Goal: Information Seeking & Learning: Learn about a topic

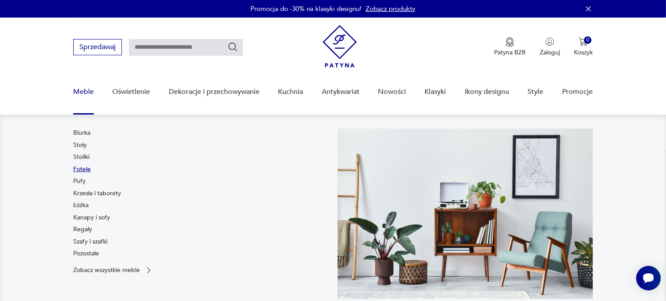
click at [83, 171] on link "Fotele" at bounding box center [82, 169] width 18 height 9
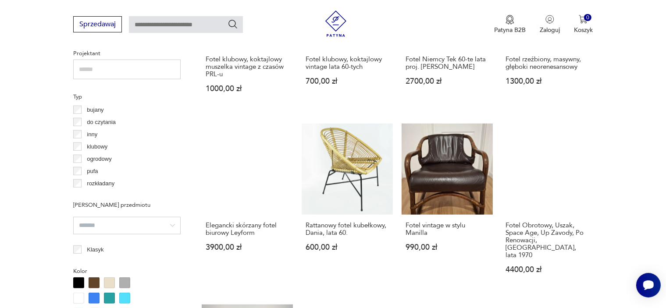
scroll to position [573, 0]
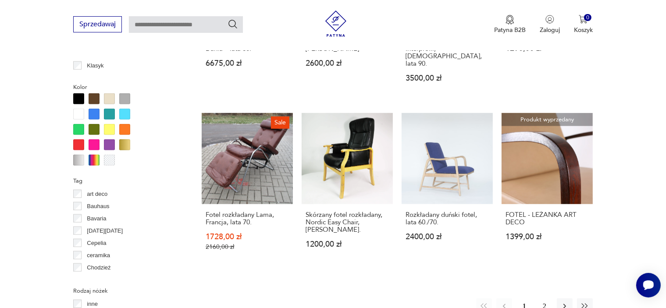
scroll to position [829, 0]
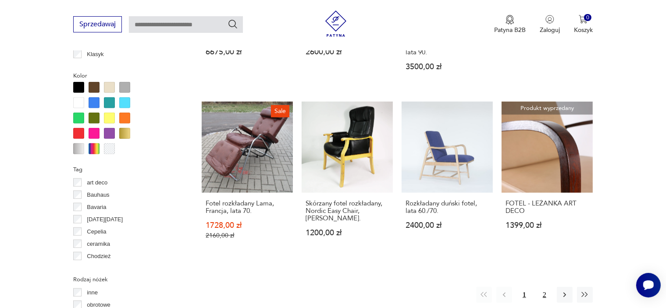
click at [544, 287] on button "2" at bounding box center [545, 295] width 16 height 16
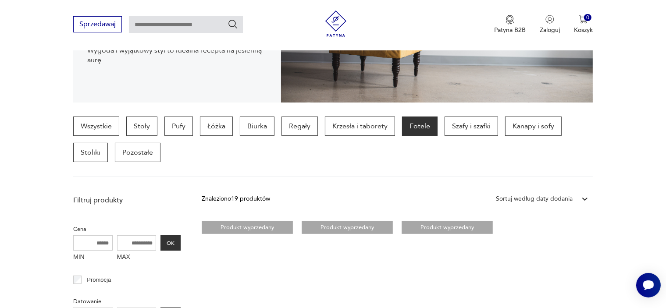
scroll to position [145, 0]
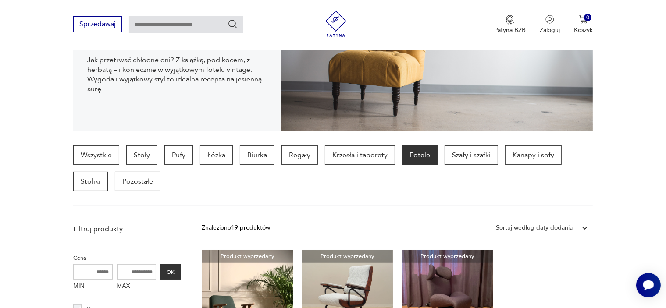
click at [411, 160] on p "Fotele" at bounding box center [420, 155] width 36 height 19
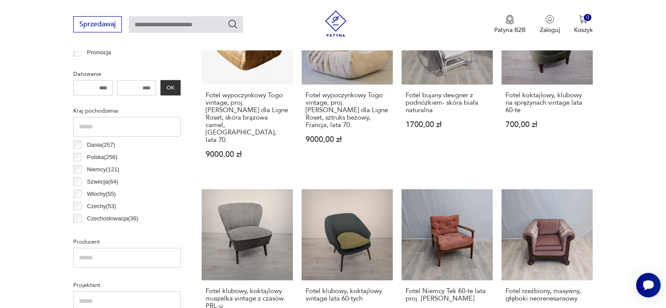
scroll to position [403, 0]
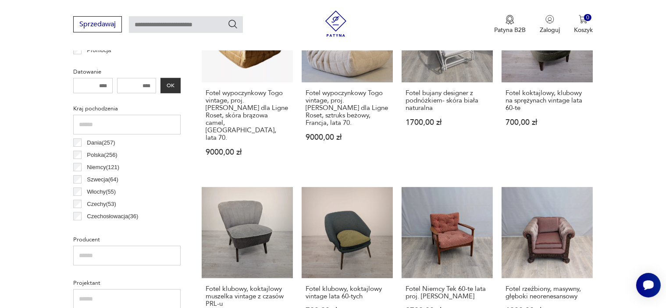
click at [122, 219] on p "Czechosłowacja ( 36 )" at bounding box center [112, 217] width 51 height 10
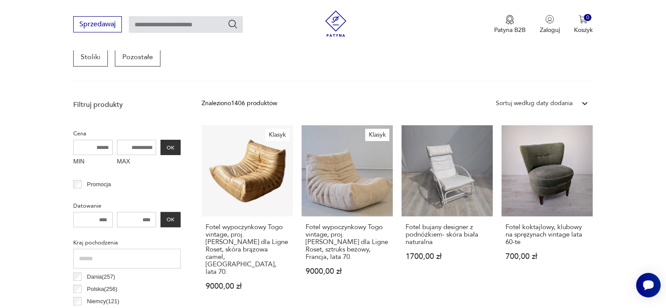
scroll to position [232, 0]
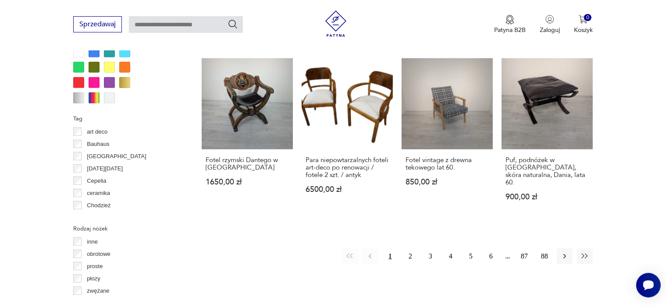
scroll to position [875, 0]
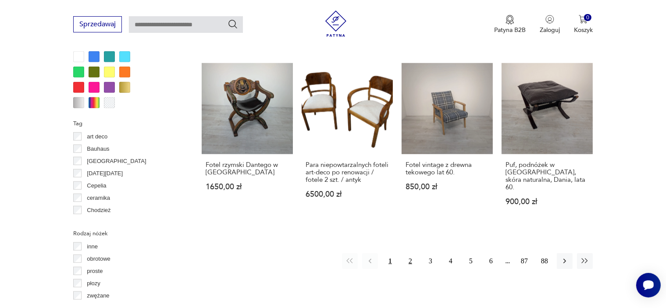
click at [414, 253] on button "2" at bounding box center [410, 261] width 16 height 16
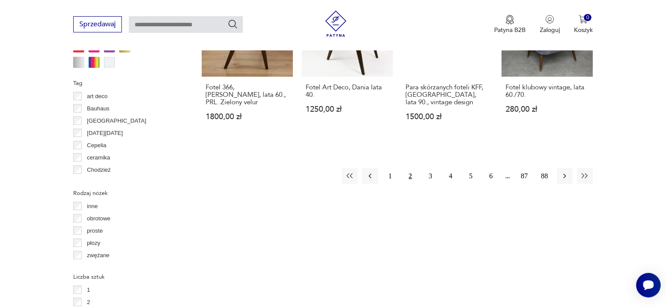
scroll to position [964, 0]
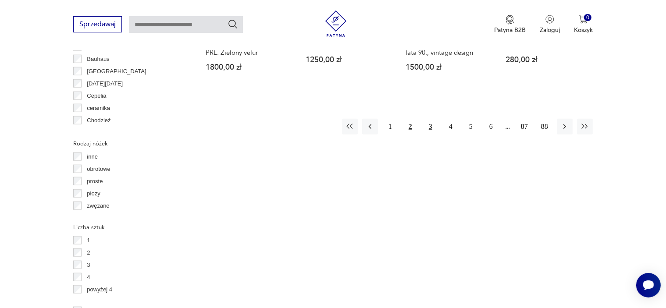
click at [430, 119] on button "3" at bounding box center [431, 127] width 16 height 16
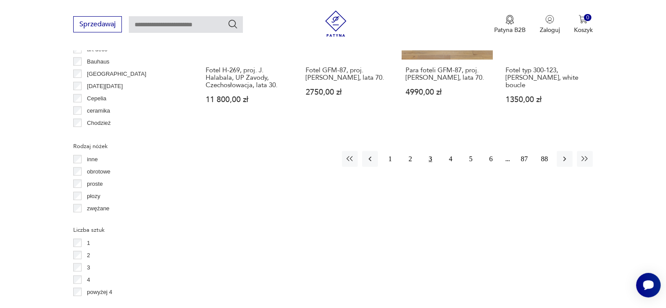
scroll to position [969, 0]
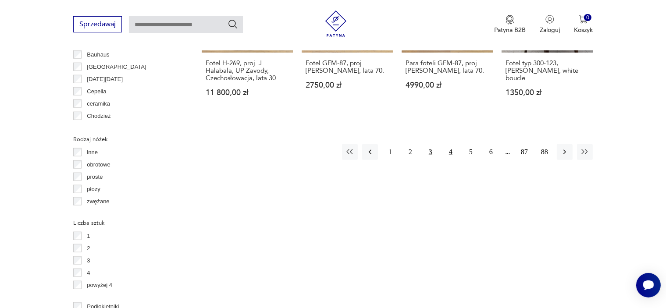
click at [451, 144] on button "4" at bounding box center [451, 152] width 16 height 16
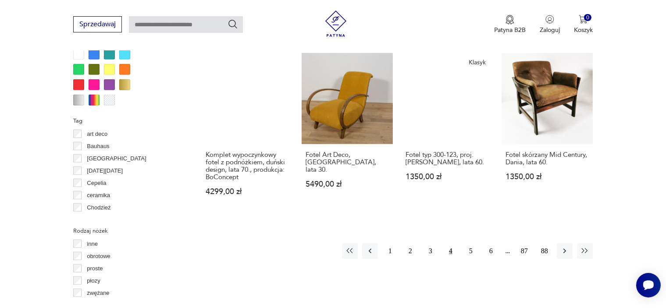
scroll to position [881, 0]
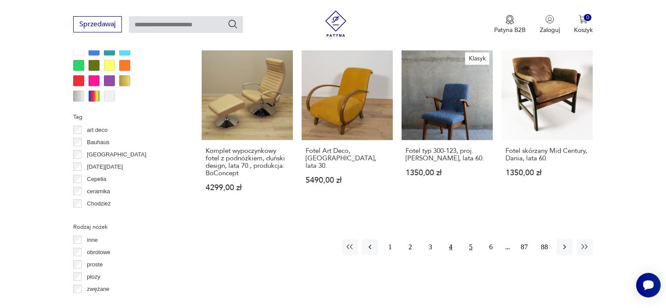
click at [470, 239] on button "5" at bounding box center [471, 247] width 16 height 16
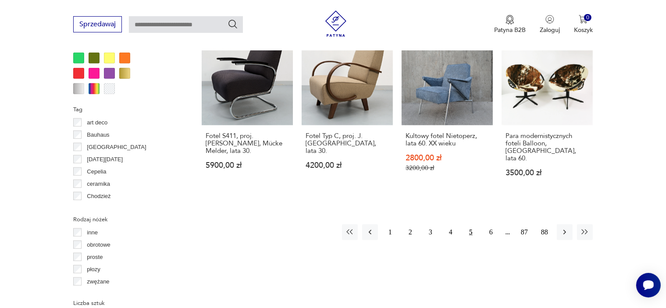
scroll to position [951, 0]
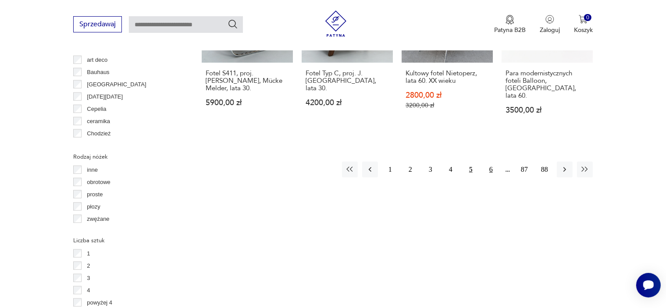
click at [489, 162] on button "6" at bounding box center [491, 170] width 16 height 16
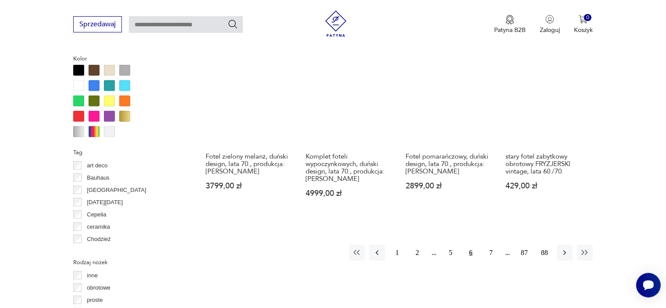
scroll to position [846, 0]
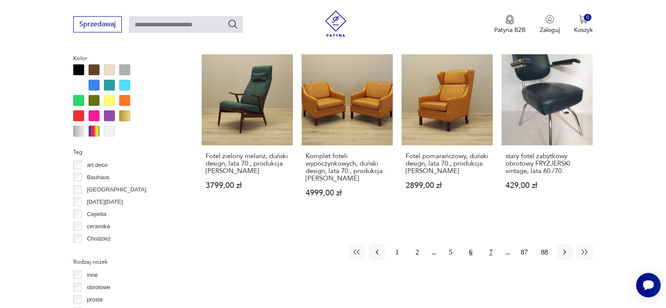
click at [489, 245] on button "7" at bounding box center [491, 253] width 16 height 16
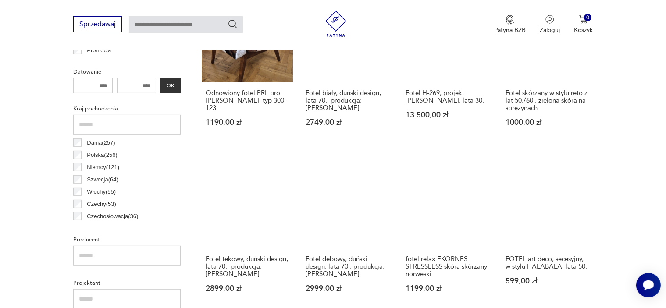
scroll to position [443, 0]
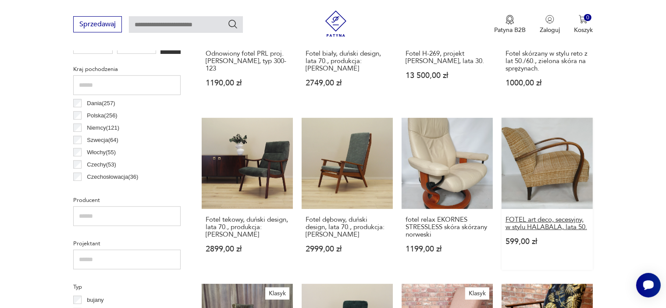
click at [559, 221] on h3 "FOTEL art deco, secesyjny, w stylu HALABALA, lata 50." at bounding box center [546, 223] width 83 height 15
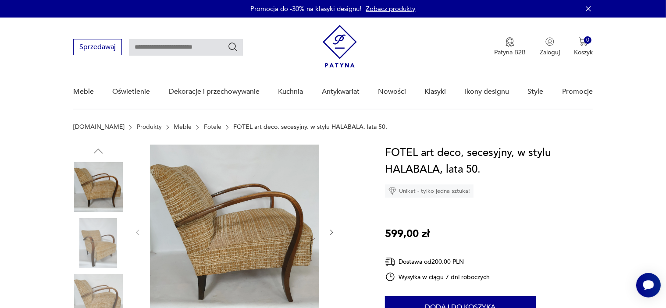
click at [96, 244] on img at bounding box center [98, 243] width 50 height 50
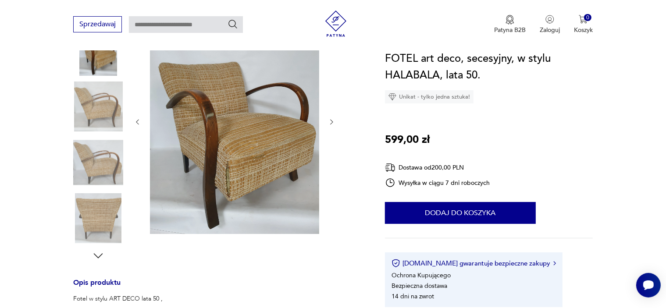
scroll to position [134, 0]
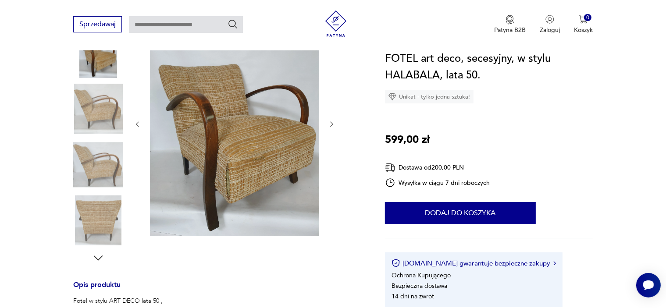
click at [330, 122] on icon "button" at bounding box center [331, 124] width 7 height 7
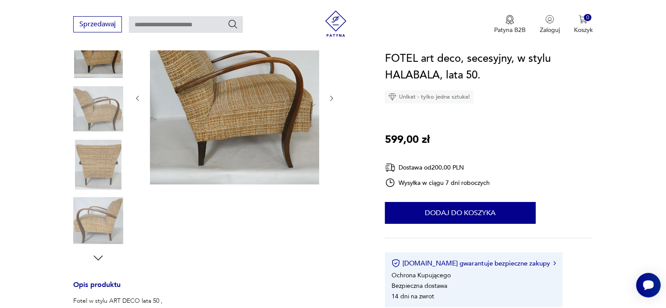
click at [331, 97] on icon "button" at bounding box center [331, 98] width 7 height 7
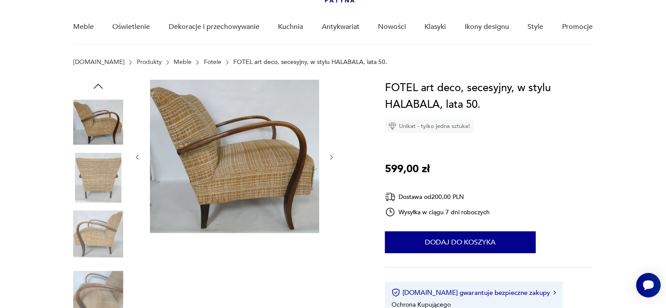
scroll to position [67, 0]
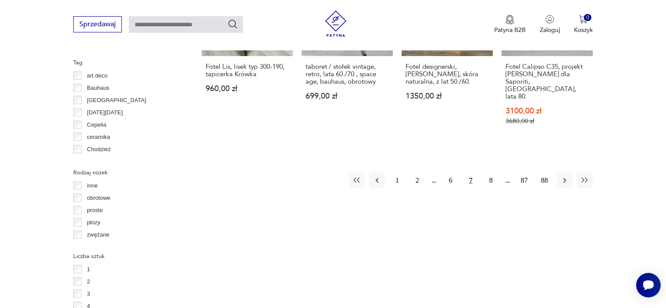
scroll to position [947, 0]
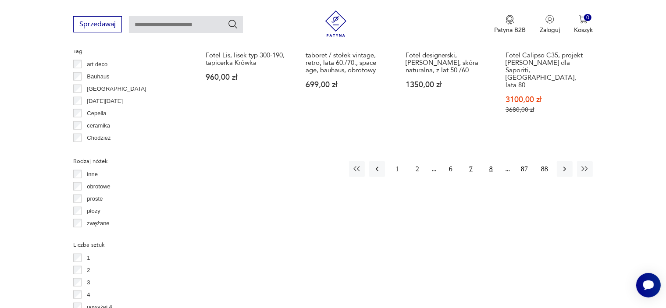
click at [491, 161] on button "8" at bounding box center [491, 169] width 16 height 16
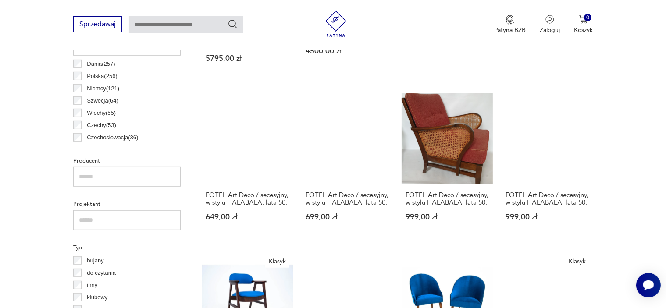
scroll to position [478, 0]
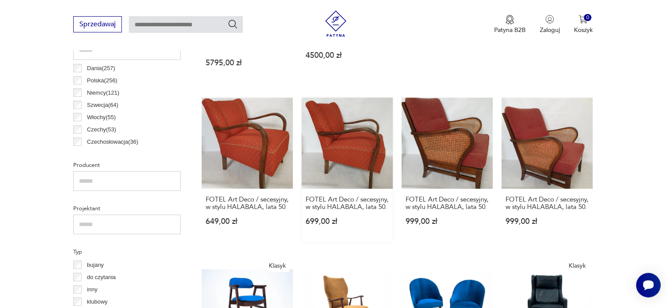
click at [351, 114] on link "FOTEL Art Deco / secesyjny, w stylu HALABALA, lata 50. 699,00 zł" at bounding box center [347, 170] width 91 height 145
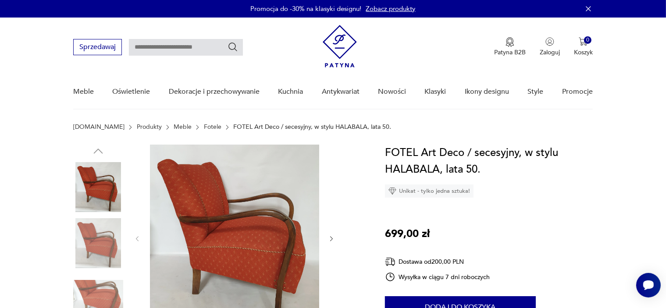
click at [329, 239] on icon "button" at bounding box center [331, 238] width 7 height 7
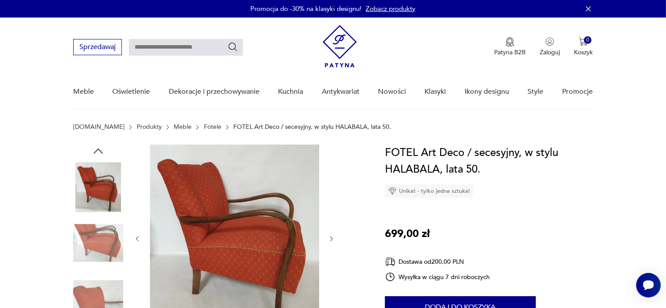
click at [329, 239] on icon "button" at bounding box center [331, 238] width 7 height 7
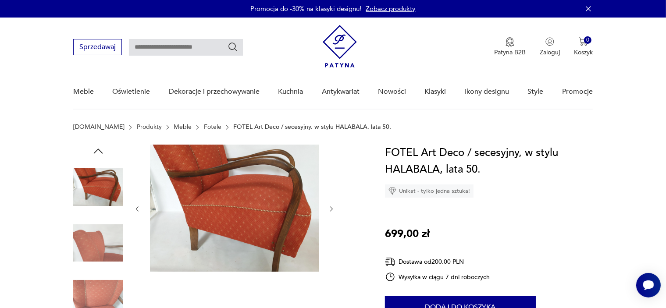
click at [329, 239] on div at bounding box center [235, 209] width 202 height 129
click at [331, 208] on icon "button" at bounding box center [331, 209] width 7 height 7
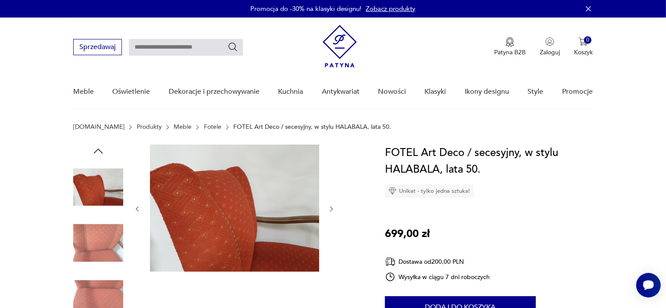
click at [331, 208] on icon "button" at bounding box center [331, 209] width 7 height 7
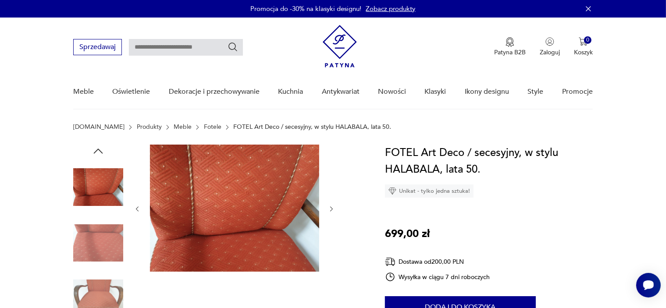
click at [331, 208] on icon "button" at bounding box center [331, 209] width 7 height 7
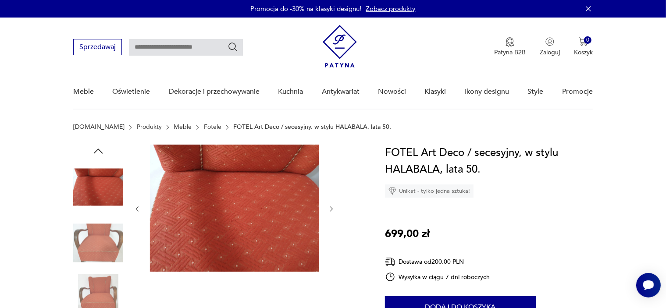
click at [331, 208] on icon "button" at bounding box center [331, 209] width 7 height 7
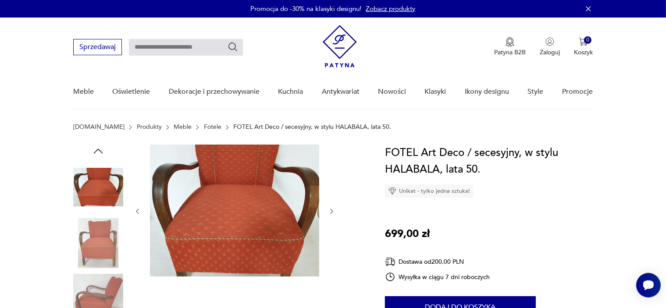
click at [331, 208] on icon "button" at bounding box center [331, 211] width 7 height 7
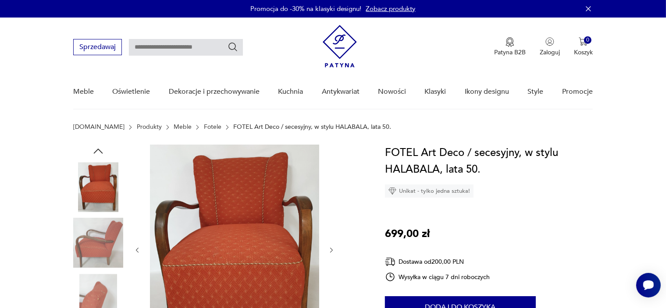
click at [330, 215] on div at bounding box center [235, 250] width 202 height 211
click at [330, 250] on icon "button" at bounding box center [331, 250] width 7 height 7
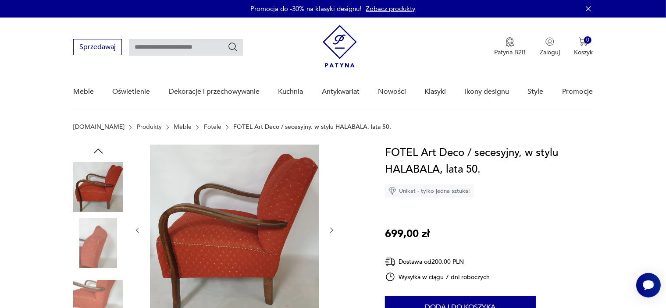
click at [330, 228] on icon "button" at bounding box center [331, 230] width 7 height 7
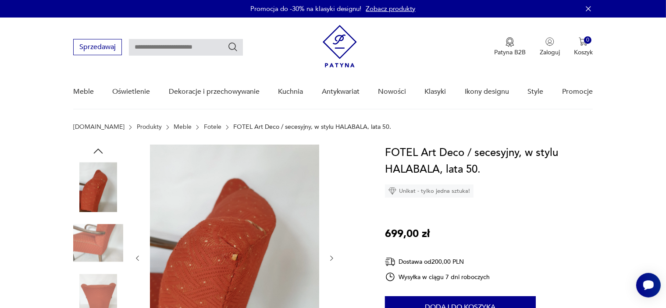
click at [328, 257] on icon "button" at bounding box center [331, 258] width 7 height 7
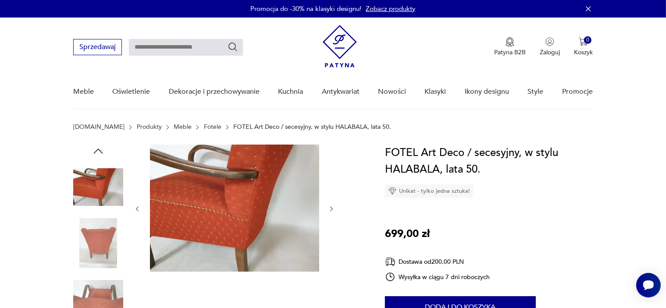
click at [330, 206] on icon "button" at bounding box center [331, 209] width 7 height 7
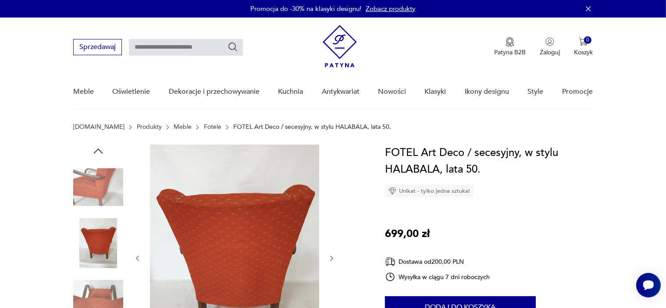
click at [330, 206] on div at bounding box center [235, 259] width 202 height 228
click at [328, 259] on icon "button" at bounding box center [331, 258] width 7 height 7
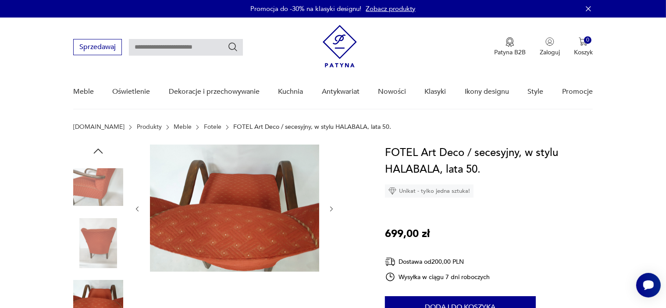
click at [331, 208] on icon "button" at bounding box center [331, 209] width 7 height 7
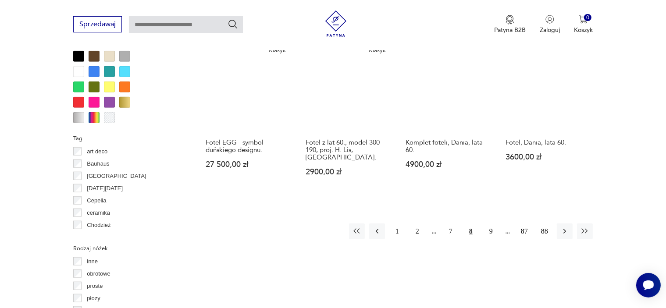
scroll to position [861, 0]
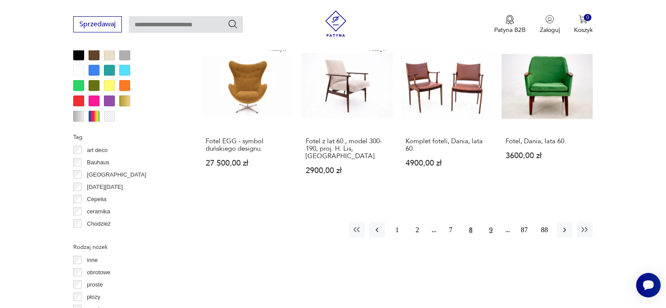
click at [491, 222] on button "9" at bounding box center [491, 230] width 16 height 16
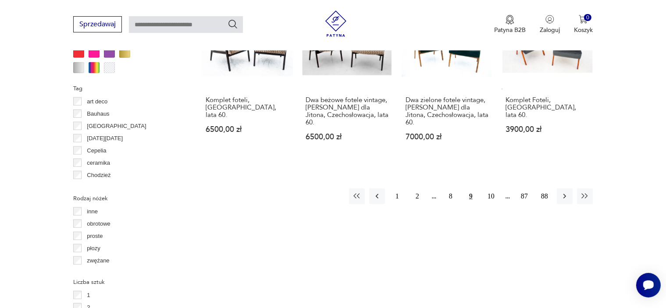
scroll to position [916, 0]
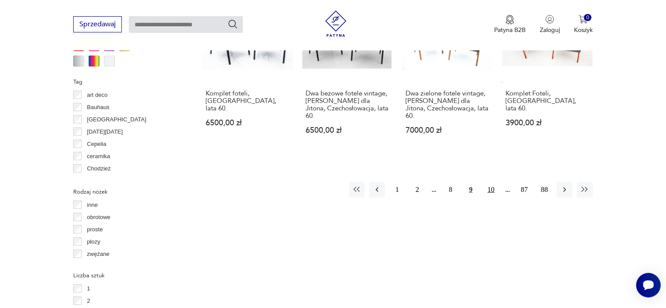
click at [492, 182] on button "10" at bounding box center [491, 190] width 16 height 16
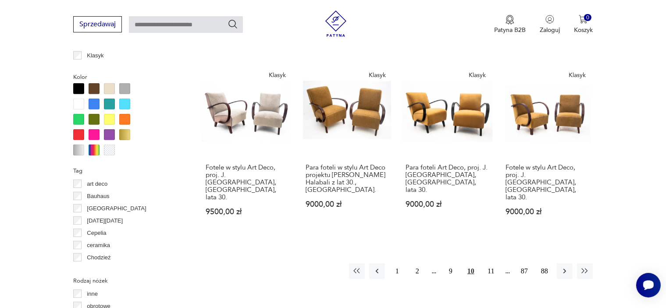
scroll to position [829, 0]
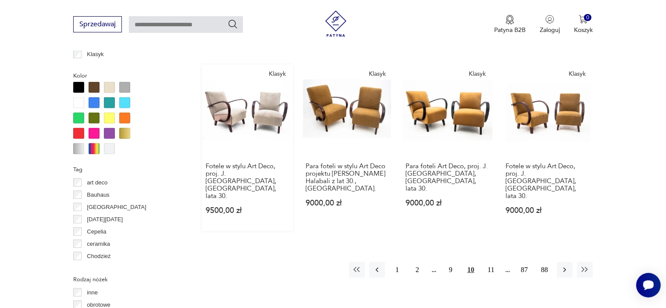
click at [261, 115] on link "Klasyk Fotele w stylu Art Deco, proj. J. [GEOGRAPHIC_DATA], Czechosłowacja, lat…" at bounding box center [247, 147] width 91 height 167
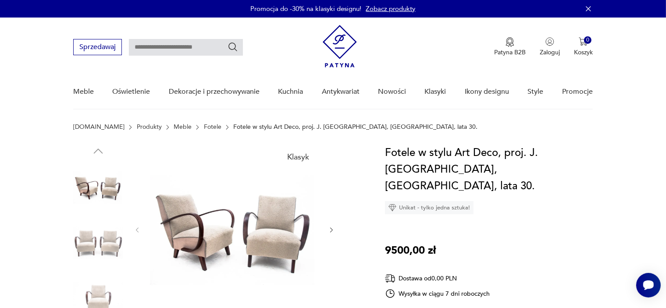
click at [329, 228] on icon "button" at bounding box center [331, 230] width 7 height 7
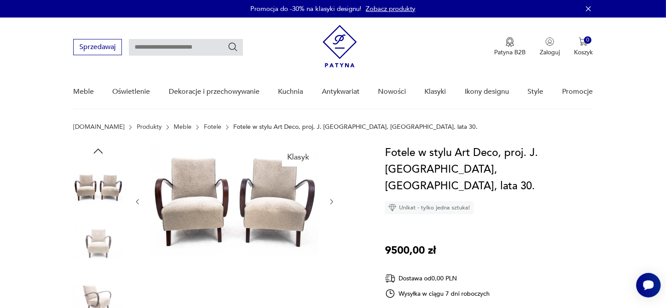
click at [329, 228] on div at bounding box center [235, 202] width 202 height 114
click at [331, 198] on button "button" at bounding box center [331, 202] width 7 height 9
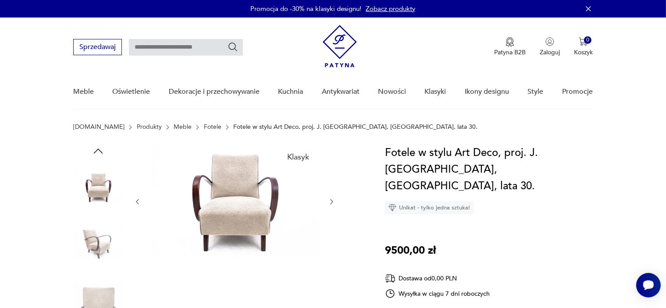
click at [331, 198] on button "button" at bounding box center [331, 202] width 7 height 9
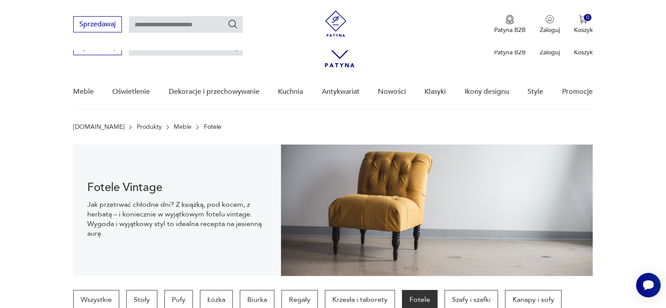
scroll to position [908, 0]
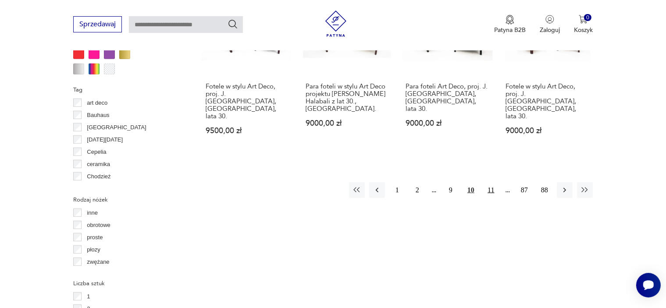
click at [489, 182] on button "11" at bounding box center [491, 190] width 16 height 16
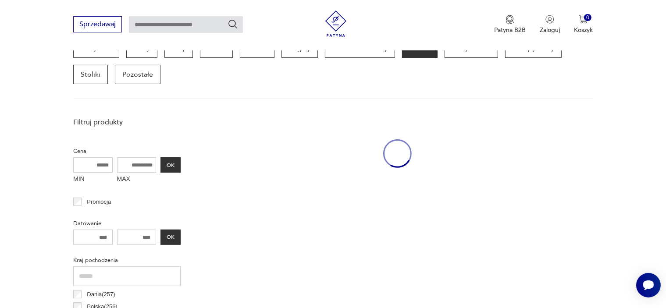
scroll to position [232, 0]
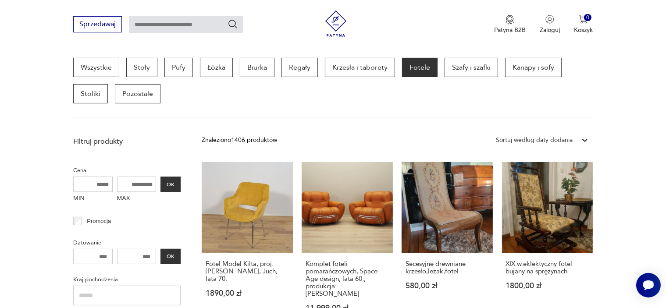
click at [124, 290] on input "text" at bounding box center [126, 296] width 107 height 20
type input "********"
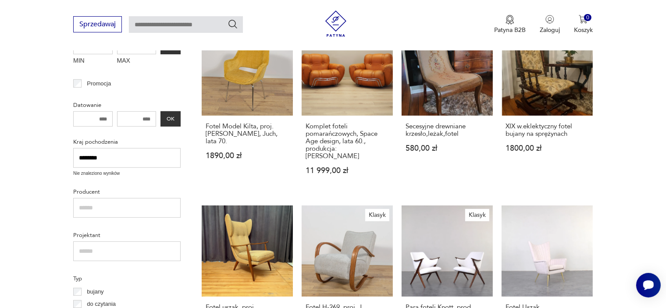
scroll to position [360, 0]
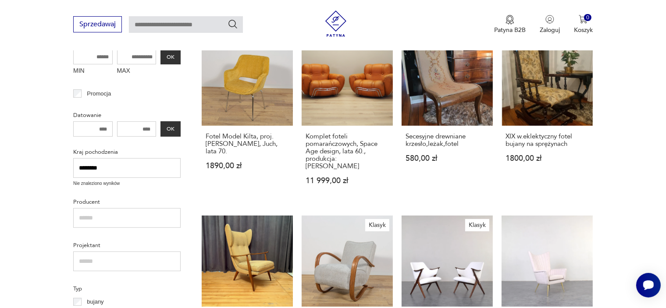
drag, startPoint x: 133, startPoint y: 167, endPoint x: 2, endPoint y: 182, distance: 131.4
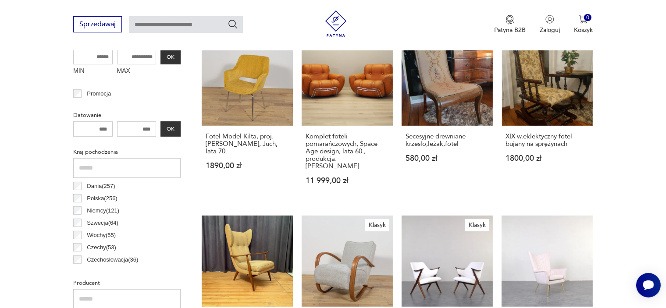
click at [95, 298] on input "text" at bounding box center [126, 299] width 107 height 20
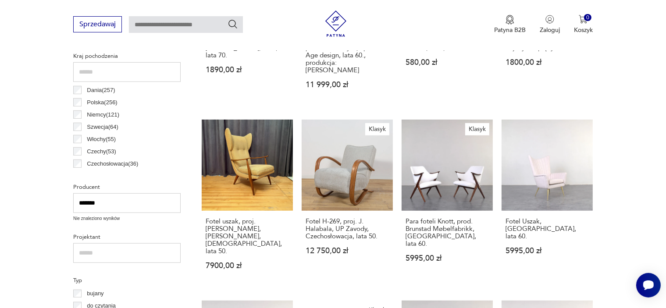
scroll to position [465, 0]
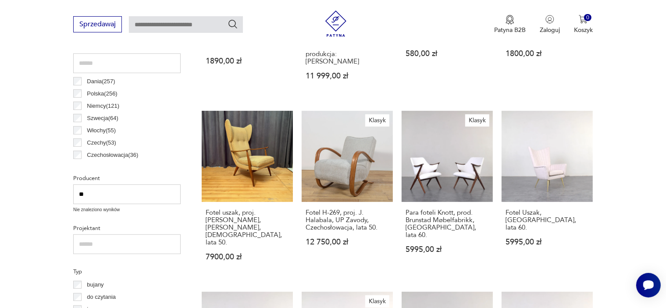
type input "*"
click at [144, 235] on input "text" at bounding box center [126, 238] width 107 height 20
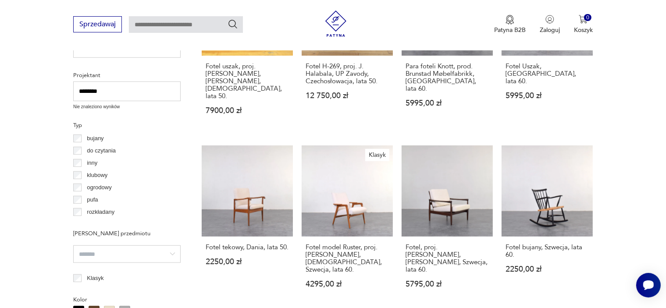
scroll to position [616, 0]
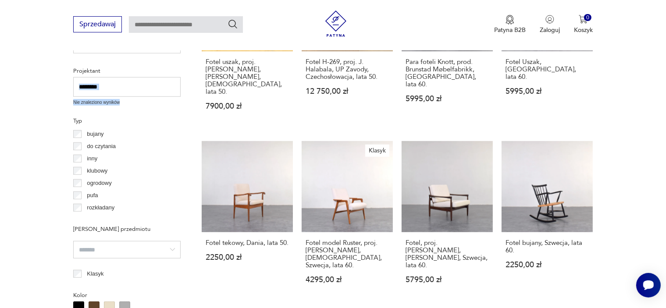
drag, startPoint x: 132, startPoint y: 104, endPoint x: 130, endPoint y: 80, distance: 24.2
click at [130, 80] on div "Projektant ******** Nie znaleziono wyników" at bounding box center [126, 85] width 107 height 41
drag, startPoint x: 124, startPoint y: 89, endPoint x: 0, endPoint y: 102, distance: 124.8
click at [0, 102] on section "Filtruj produkty Cena MIN MAX OK Promocja Datowanie OK Kraj pochodzenia Dania (…" at bounding box center [333, 310] width 666 height 1123
type input "********"
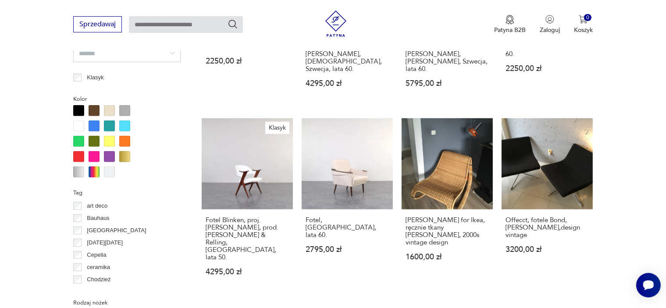
scroll to position [814, 0]
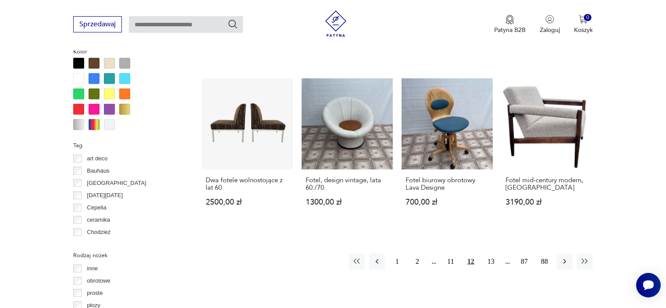
scroll to position [877, 0]
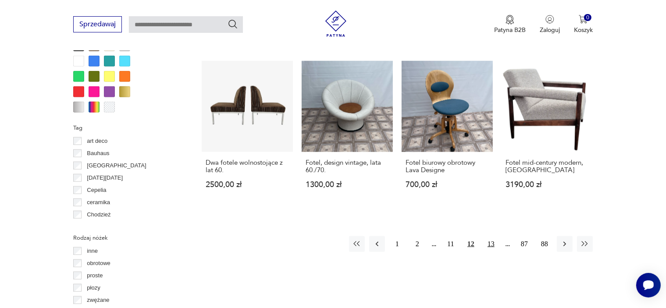
click at [492, 236] on button "13" at bounding box center [491, 244] width 16 height 16
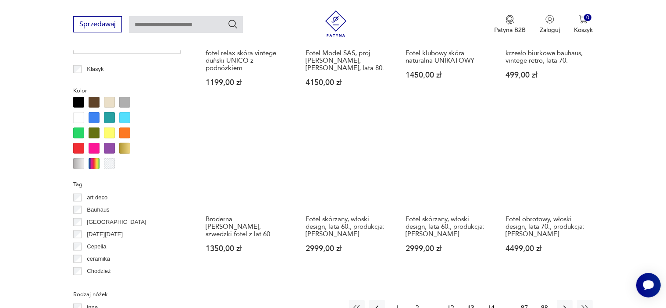
scroll to position [846, 0]
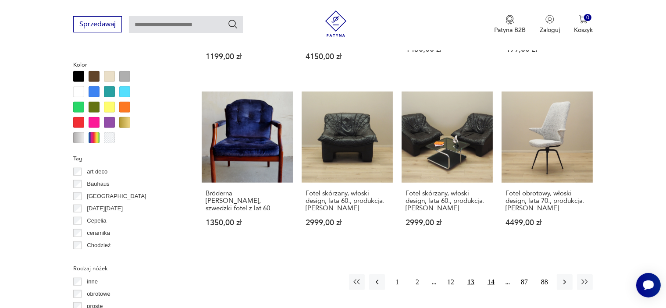
click at [491, 274] on button "14" at bounding box center [491, 282] width 16 height 16
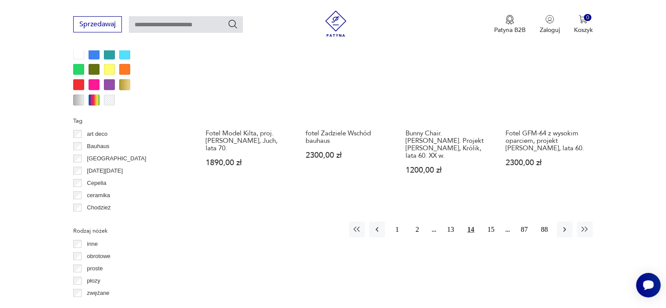
scroll to position [934, 0]
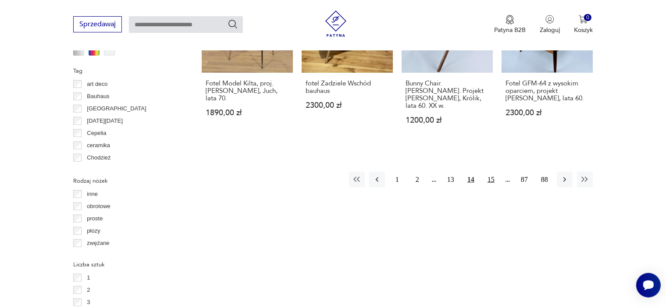
click at [492, 172] on button "15" at bounding box center [491, 180] width 16 height 16
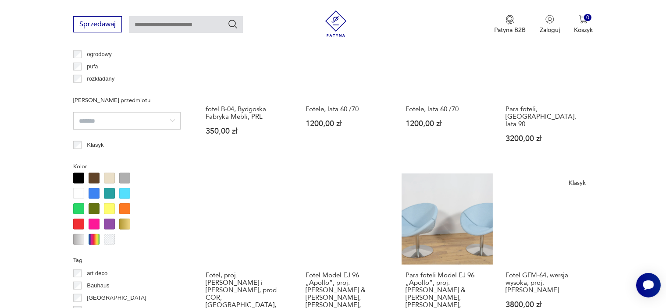
scroll to position [846, 0]
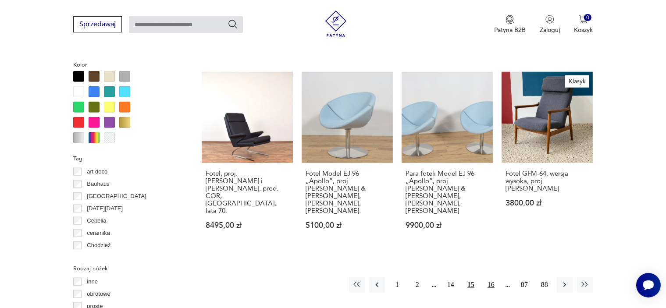
click at [491, 277] on button "16" at bounding box center [491, 285] width 16 height 16
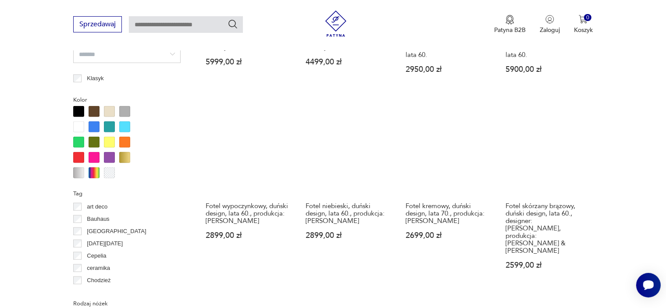
scroll to position [864, 0]
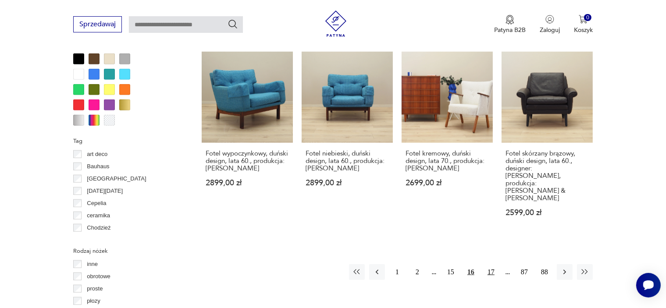
click at [493, 264] on button "17" at bounding box center [491, 272] width 16 height 16
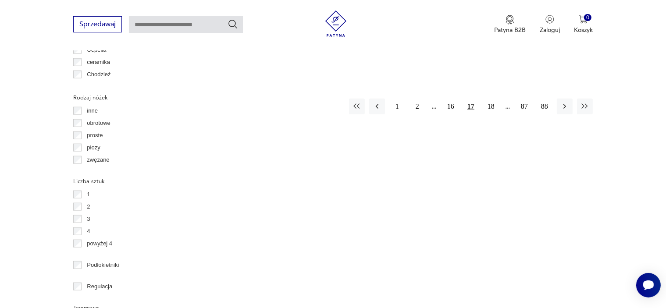
scroll to position [1039, 0]
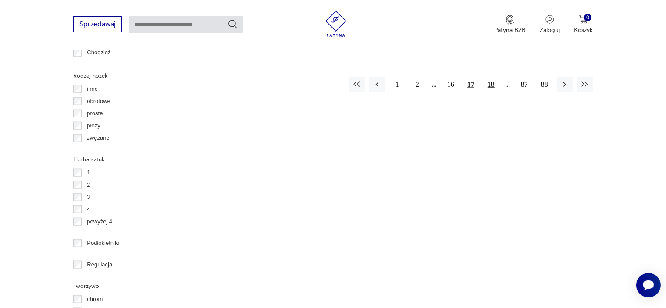
click at [491, 77] on button "18" at bounding box center [491, 85] width 16 height 16
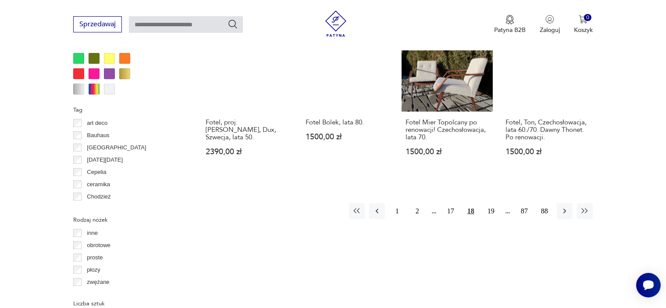
scroll to position [916, 0]
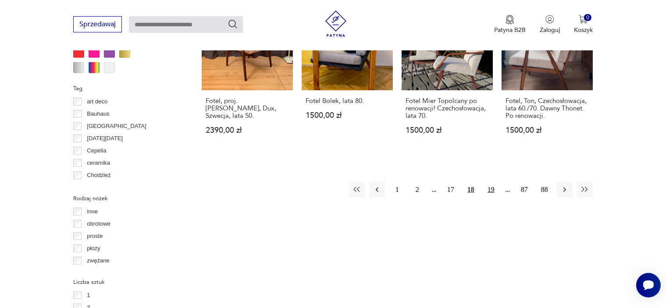
click at [490, 182] on button "19" at bounding box center [491, 190] width 16 height 16
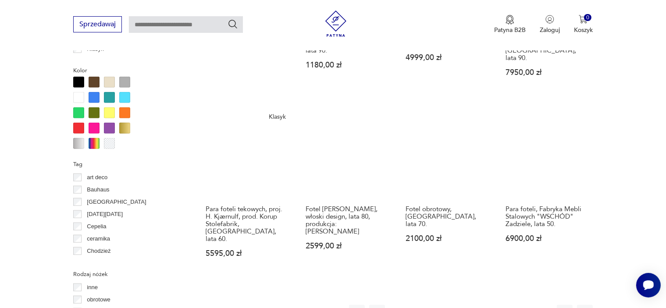
scroll to position [846, 0]
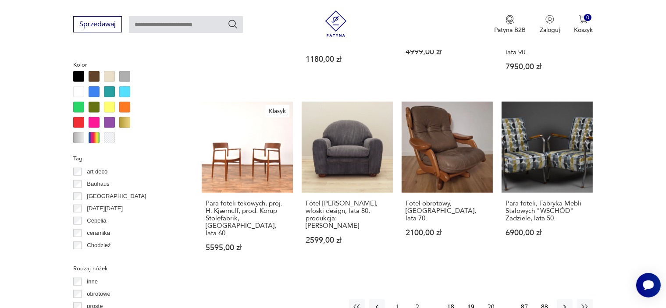
click at [491, 299] on button "20" at bounding box center [491, 307] width 16 height 16
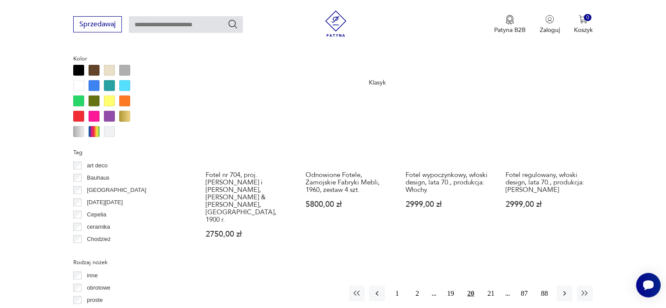
scroll to position [864, 0]
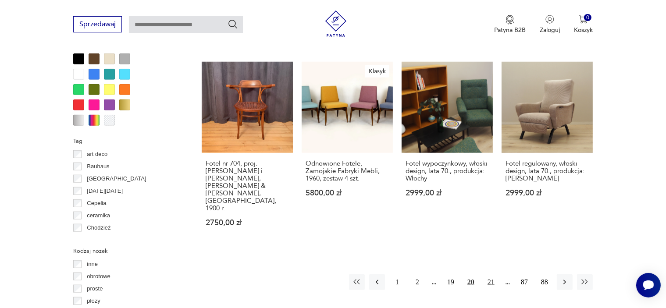
click at [492, 274] on button "21" at bounding box center [491, 282] width 16 height 16
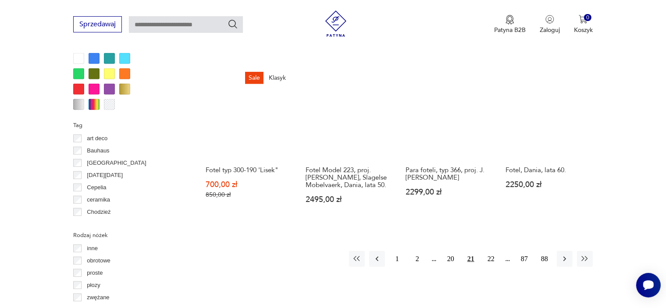
scroll to position [881, 0]
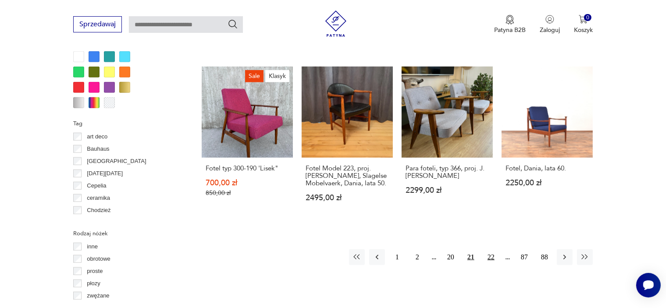
click at [489, 249] on button "22" at bounding box center [491, 257] width 16 height 16
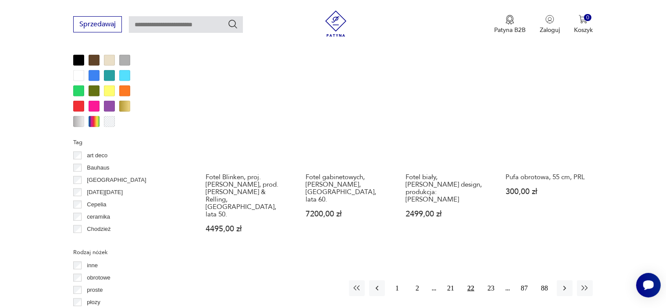
scroll to position [864, 0]
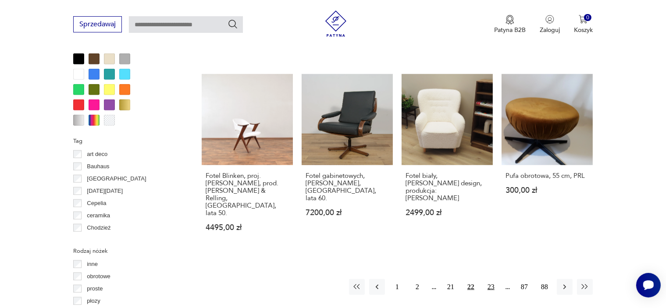
click at [490, 279] on button "23" at bounding box center [491, 287] width 16 height 16
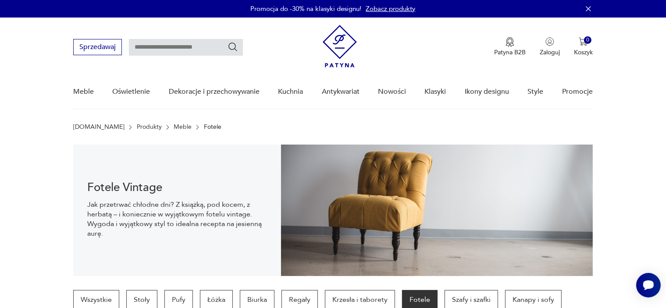
click at [171, 48] on input "text" at bounding box center [186, 47] width 114 height 17
type input "********"
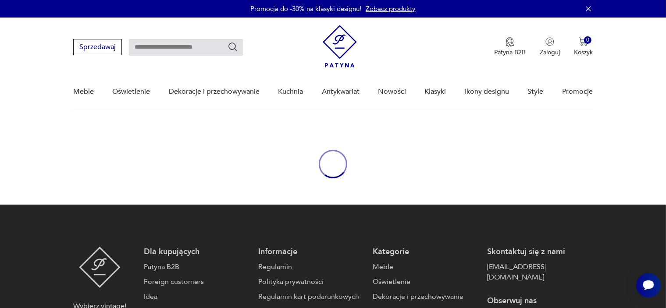
type input "********"
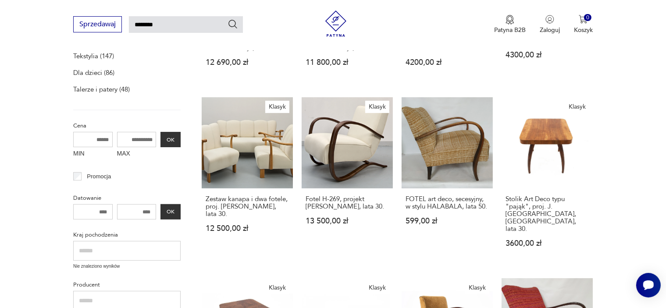
scroll to position [263, 0]
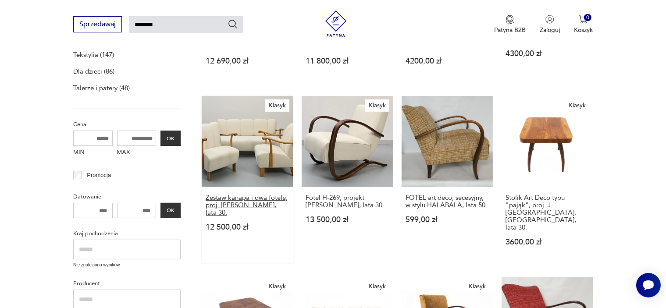
click at [250, 199] on h3 "Zestaw kanapa i dwa fotele, proj. [PERSON_NAME], lata 30." at bounding box center [247, 205] width 83 height 22
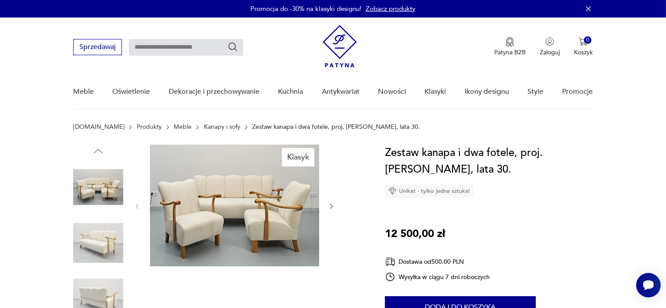
click at [331, 205] on icon "button" at bounding box center [331, 206] width 7 height 7
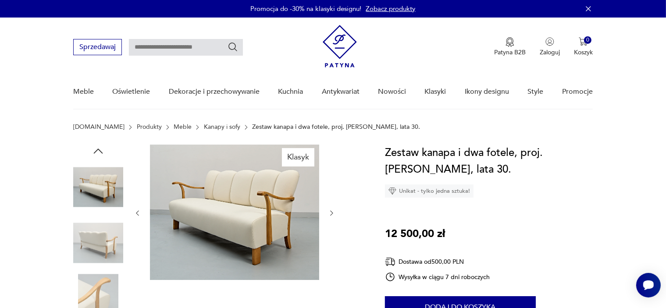
click at [328, 213] on icon "button" at bounding box center [331, 213] width 7 height 7
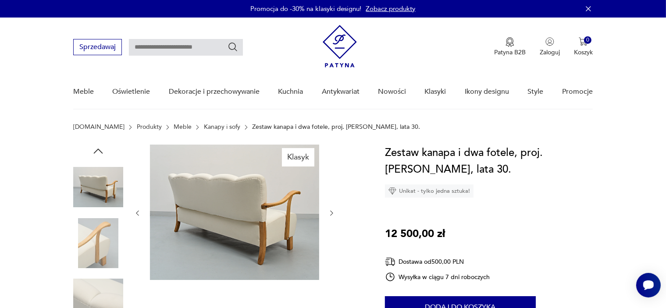
click at [328, 213] on icon "button" at bounding box center [331, 213] width 7 height 7
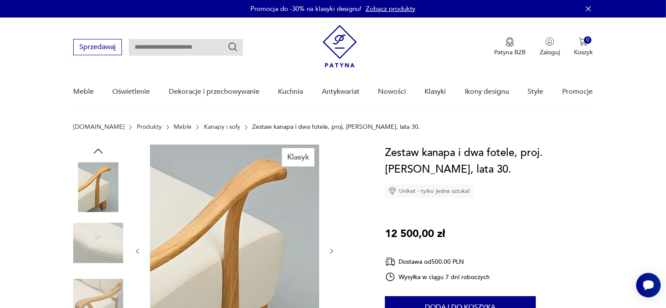
click at [328, 213] on div at bounding box center [235, 252] width 202 height 214
click at [333, 254] on icon "button" at bounding box center [331, 251] width 7 height 7
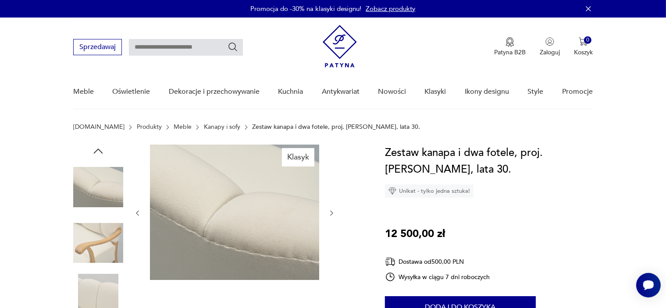
click at [333, 254] on div at bounding box center [235, 213] width 202 height 137
click at [332, 210] on icon "button" at bounding box center [331, 213] width 7 height 7
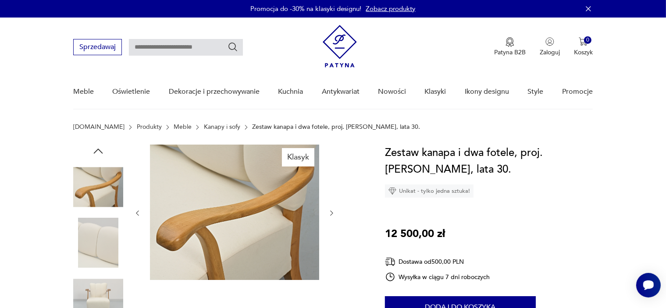
click at [331, 210] on icon "button" at bounding box center [331, 213] width 7 height 7
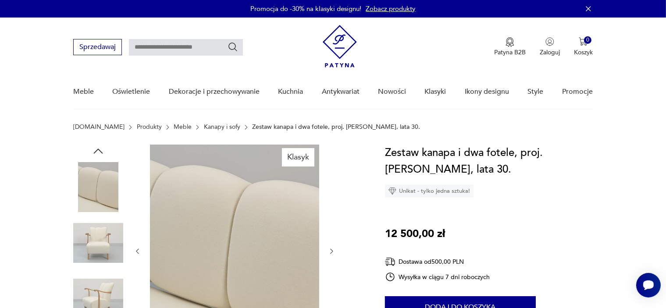
click at [327, 249] on div at bounding box center [235, 252] width 202 height 214
click at [94, 235] on img at bounding box center [98, 243] width 50 height 50
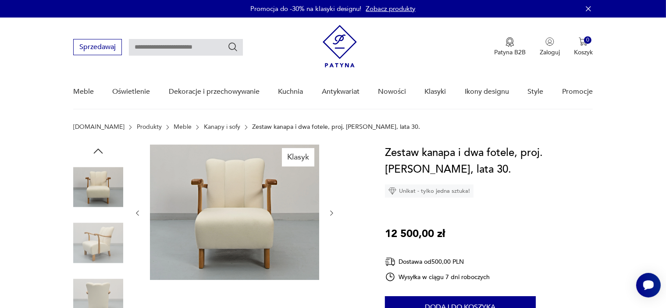
type input "********"
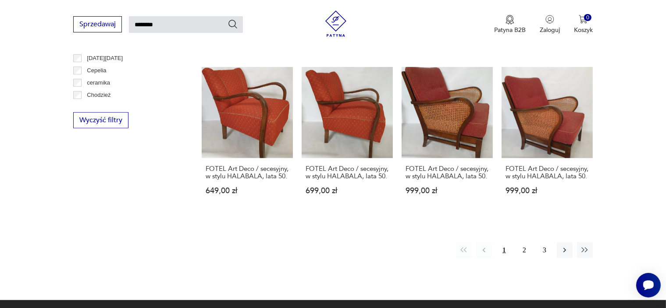
scroll to position [645, 0]
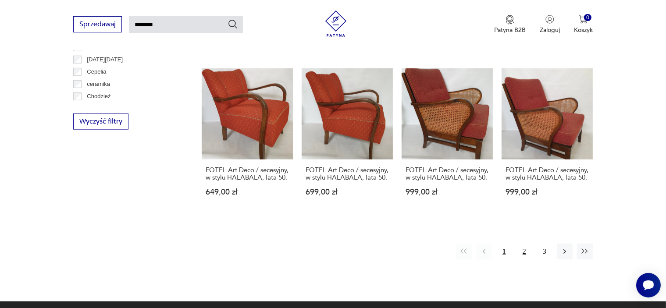
click at [524, 244] on button "2" at bounding box center [524, 252] width 16 height 16
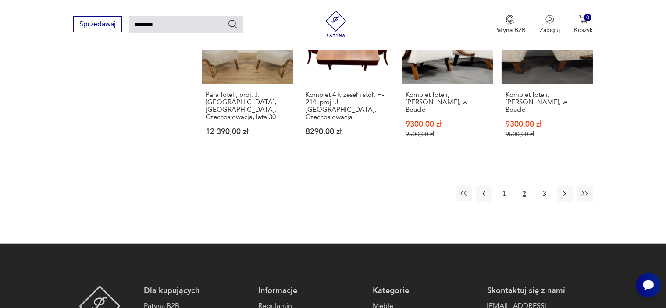
scroll to position [729, 0]
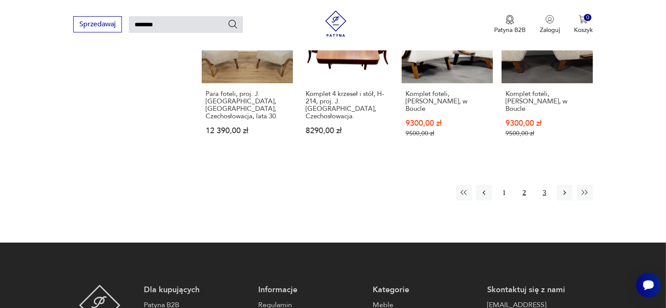
click at [544, 185] on button "3" at bounding box center [545, 193] width 16 height 16
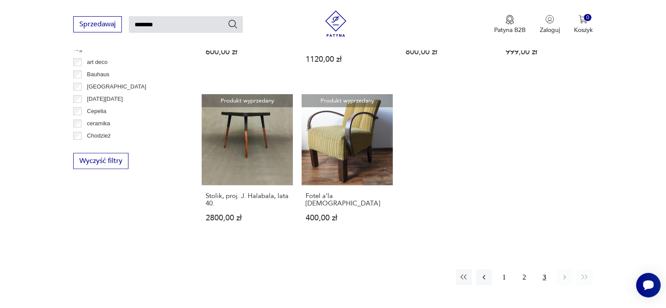
scroll to position [540, 0]
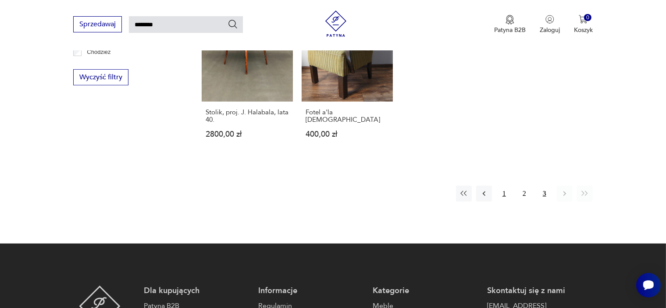
click at [505, 186] on button "1" at bounding box center [504, 194] width 16 height 16
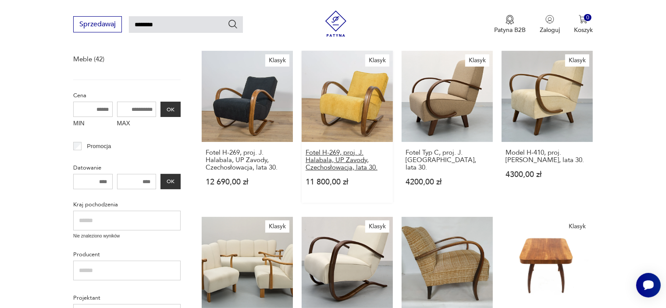
scroll to position [119, 0]
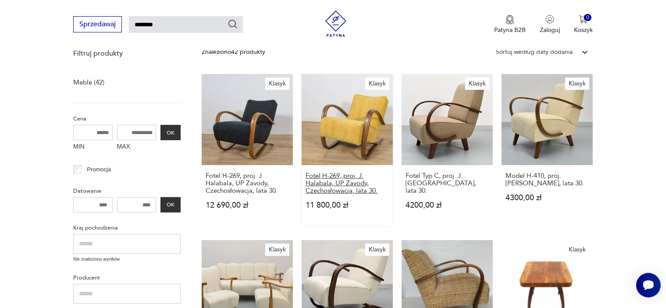
click at [342, 177] on h3 "Fotel H-269, proj. J. Halabala, UP Zavody, Czechosłowacja, lata 30." at bounding box center [347, 183] width 83 height 22
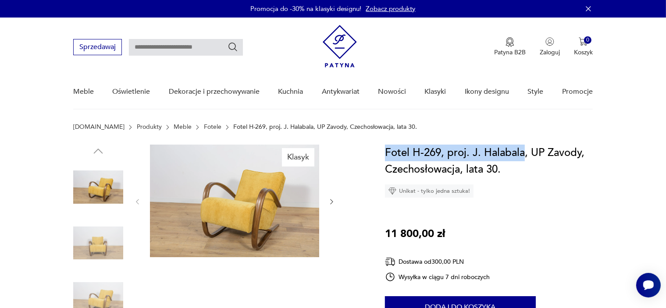
drag, startPoint x: 385, startPoint y: 152, endPoint x: 524, endPoint y: 160, distance: 139.7
click at [524, 160] on h1 "Fotel H-269, proj. J. Halabala, UP Zavody, Czechosłowacja, lata 30." at bounding box center [489, 161] width 208 height 33
copy h1 "Fotel H-269, proj. J. [GEOGRAPHIC_DATA]"
